Goal: Transaction & Acquisition: Purchase product/service

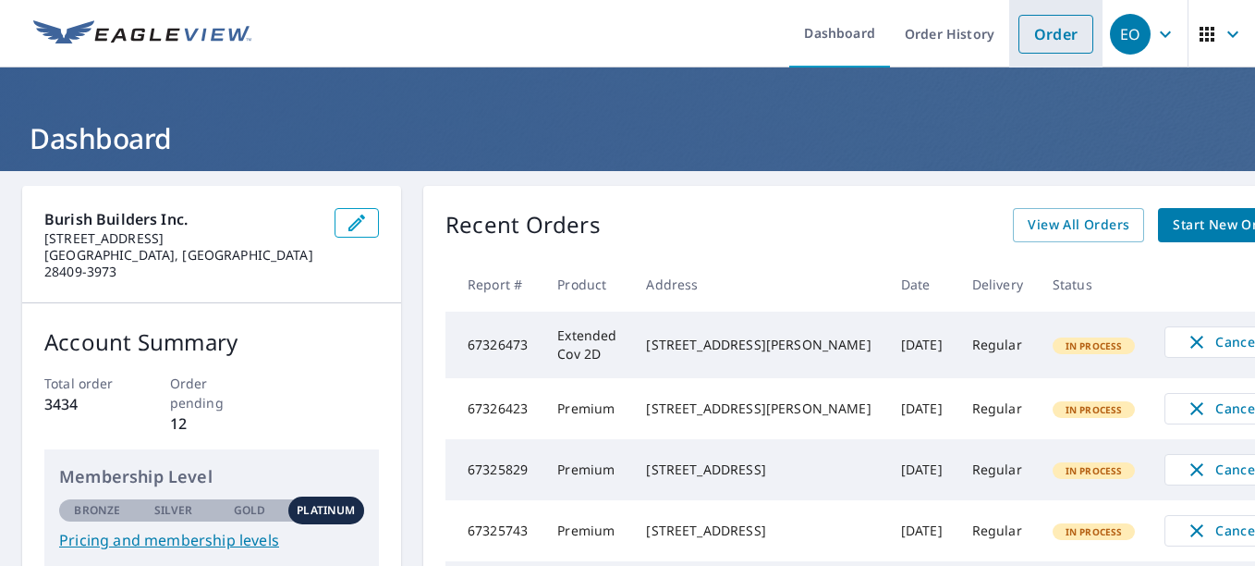
click at [1037, 53] on link "Order" at bounding box center [1056, 34] width 75 height 39
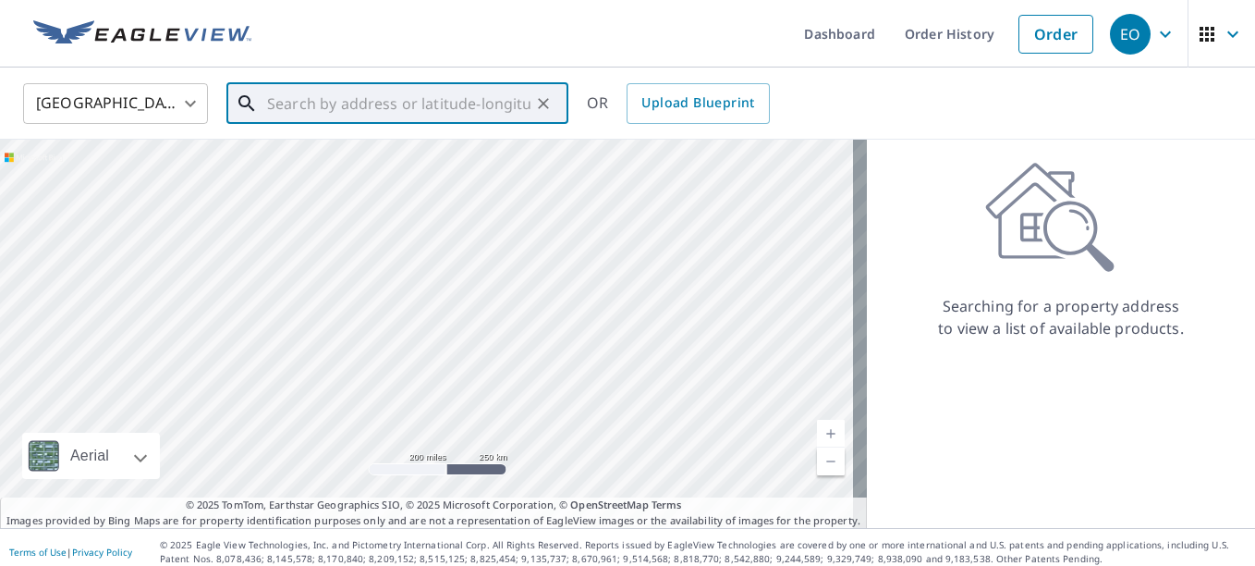
click at [311, 103] on input "text" at bounding box center [398, 104] width 263 height 52
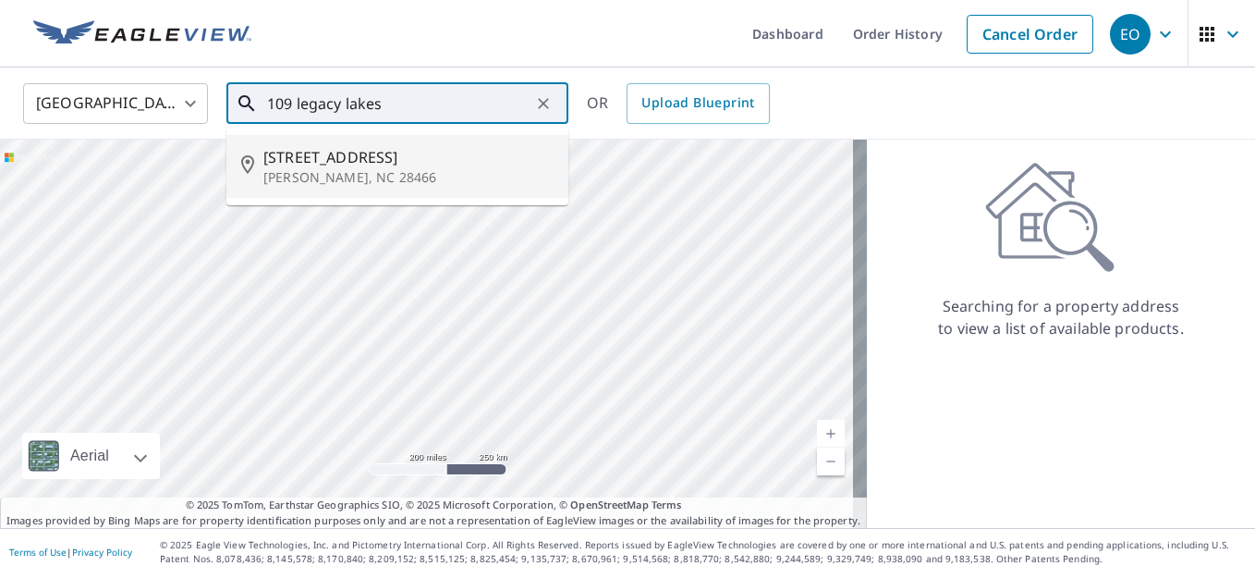
click at [282, 166] on span "[STREET_ADDRESS]" at bounding box center [408, 157] width 290 height 22
type input "[STREET_ADDRESS][PERSON_NAME]"
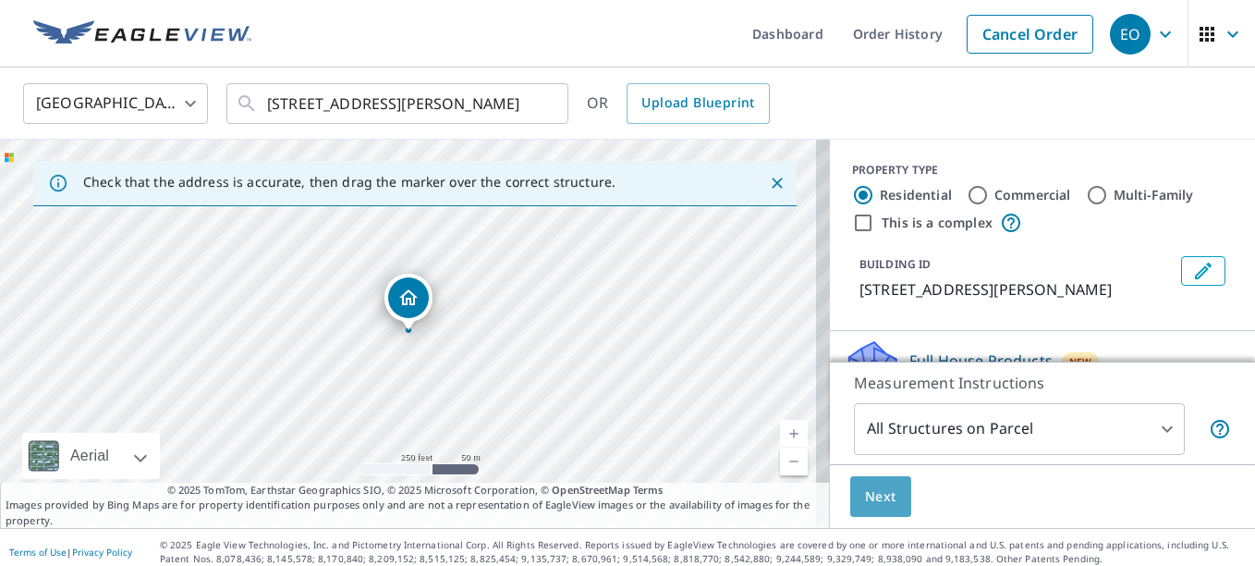
click at [872, 498] on span "Next" at bounding box center [880, 496] width 31 height 23
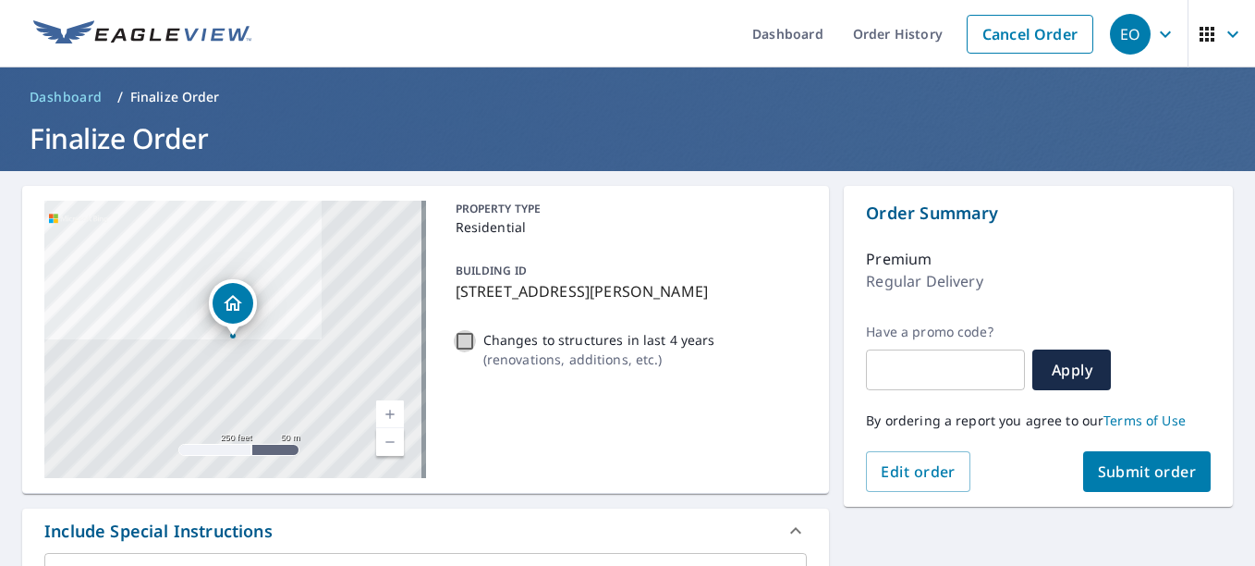
click at [463, 342] on input "Changes to structures in last 4 years ( renovations, additions, etc. )" at bounding box center [465, 341] width 22 height 22
checkbox input "true"
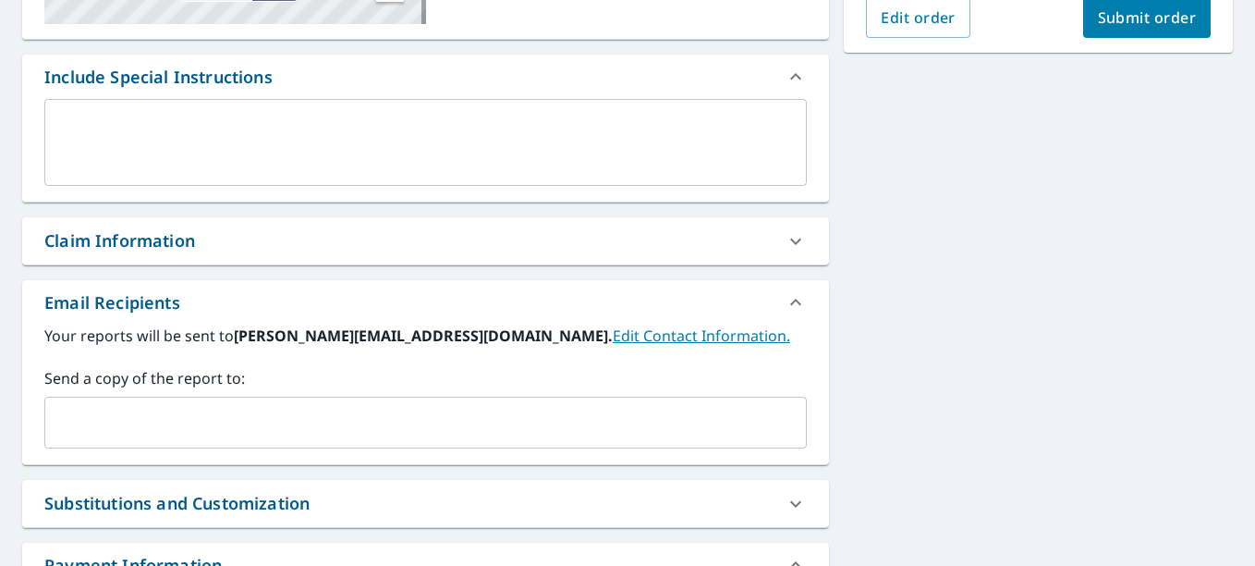
scroll to position [456, 0]
click at [559, 401] on div "​" at bounding box center [425, 421] width 763 height 52
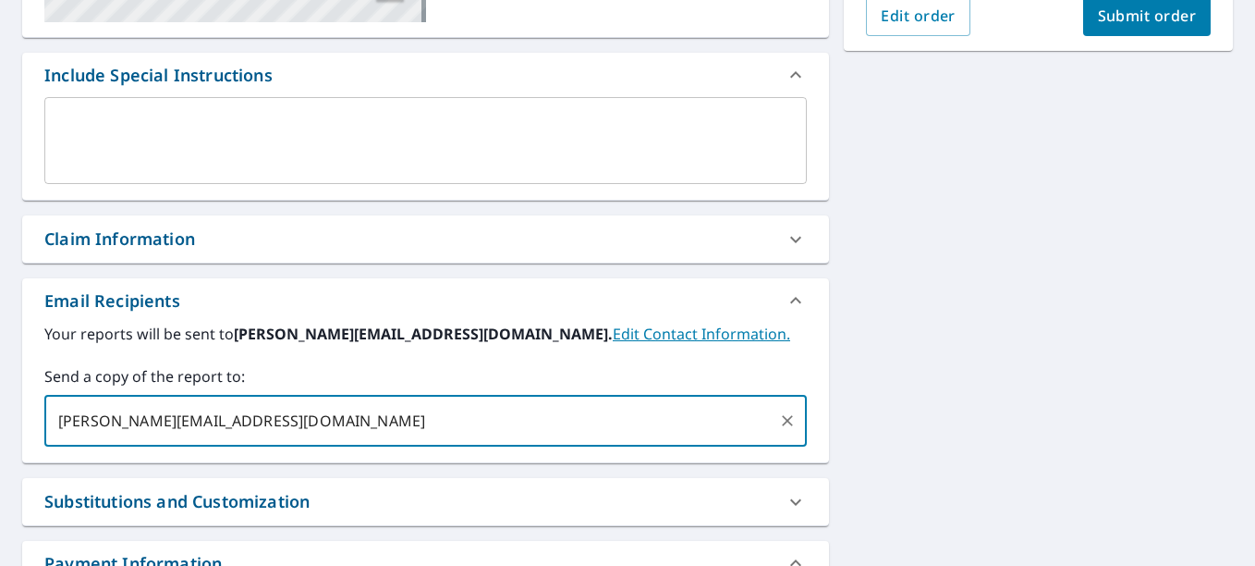
type input "[PERSON_NAME][EMAIL_ADDRESS][DOMAIN_NAME]"
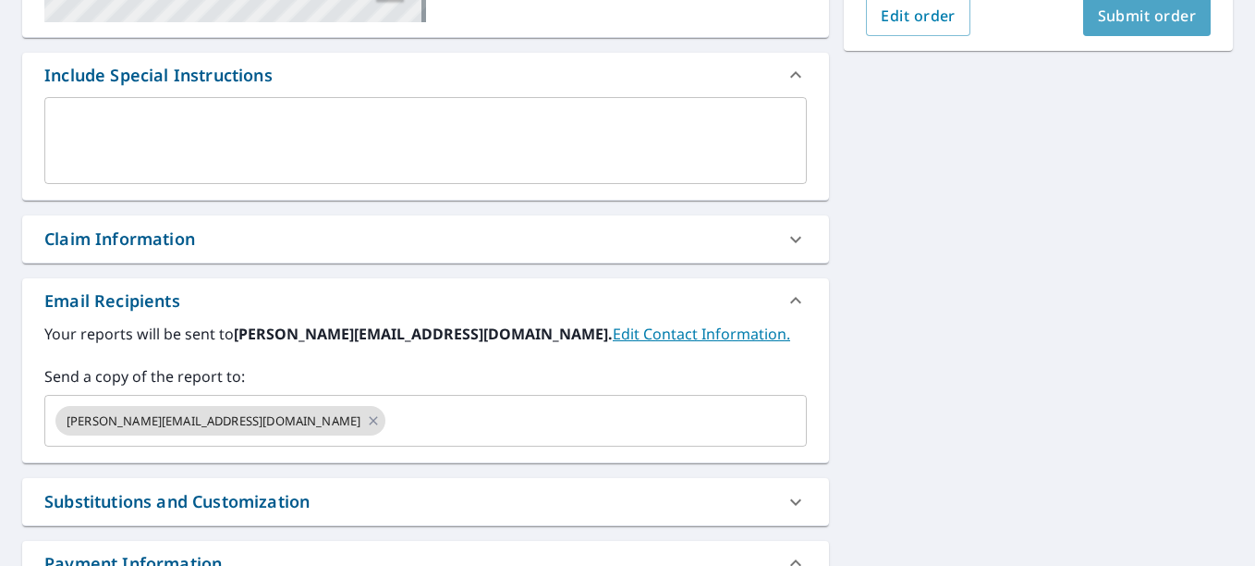
click at [1106, 23] on span "Submit order" at bounding box center [1147, 16] width 99 height 20
checkbox input "true"
